Goal: Information Seeking & Learning: Learn about a topic

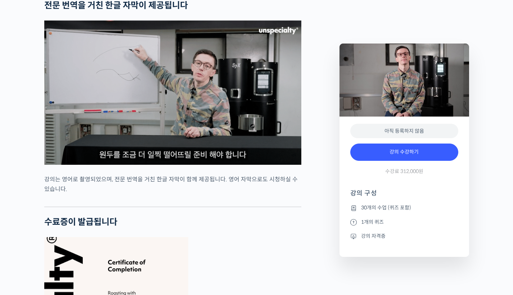
scroll to position [2099, 0]
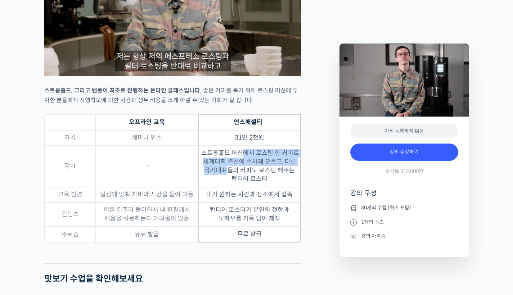
drag, startPoint x: 255, startPoint y: 171, endPoint x: 245, endPoint y: 189, distance: 20.6
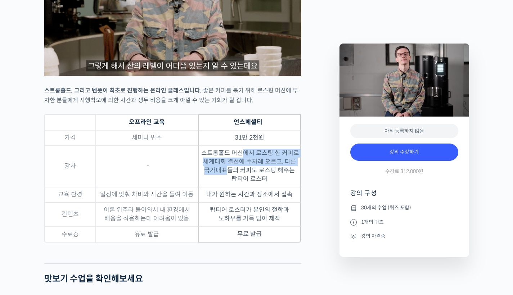
click at [245, 187] on td "스트롱홀드 머신에서 로스팅 한 커피로 세계대회 결선에 수차례 오르고, 다른 국가대표들의 커피도 로스팅 해주는 탑티어 로스터" at bounding box center [249, 166] width 103 height 41
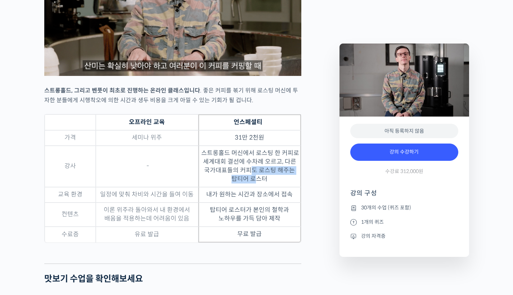
drag, startPoint x: 267, startPoint y: 186, endPoint x: 264, endPoint y: 194, distance: 8.1
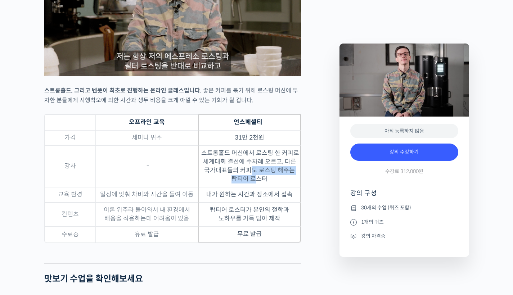
click at [264, 187] on td "스트롱홀드 머신에서 로스팅 한 커피로 세계대회 결선에 수차례 오르고, 다른 국가대표들의 커피도 로스팅 해주는 탑티어 로스터" at bounding box center [249, 166] width 103 height 41
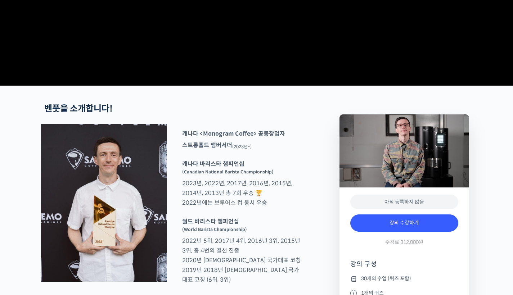
scroll to position [0, 0]
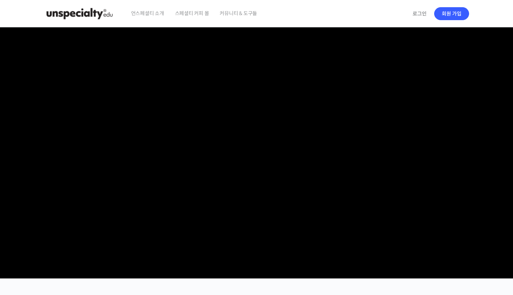
click at [59, 16] on img at bounding box center [79, 14] width 71 height 22
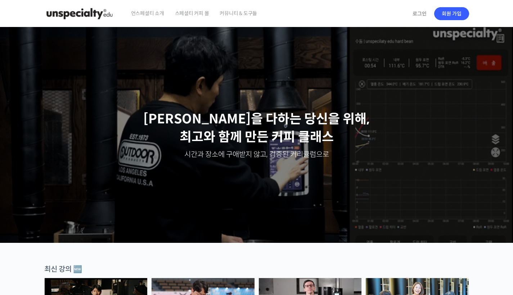
scroll to position [149, 0]
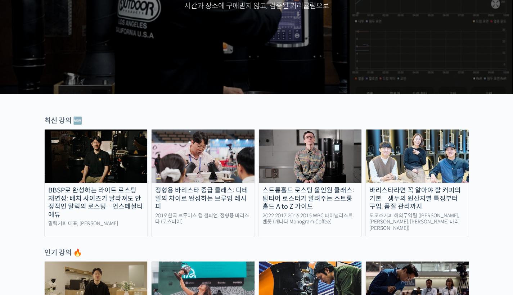
click at [108, 154] on img at bounding box center [96, 156] width 103 height 53
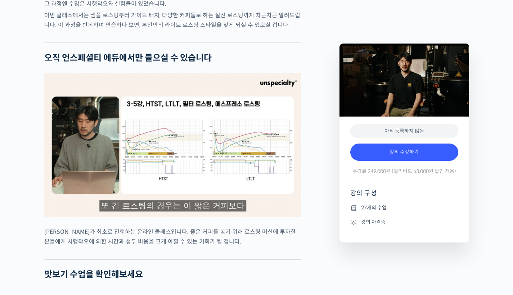
scroll to position [1860, 0]
